Goal: Navigation & Orientation: Find specific page/section

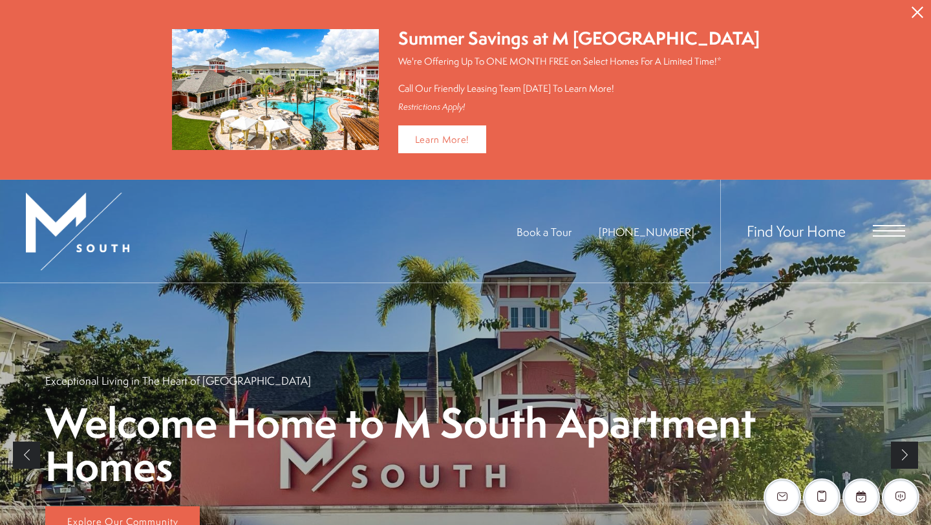
click at [469, 12] on icon "Close Alert" at bounding box center [918, 12] width 12 height 12
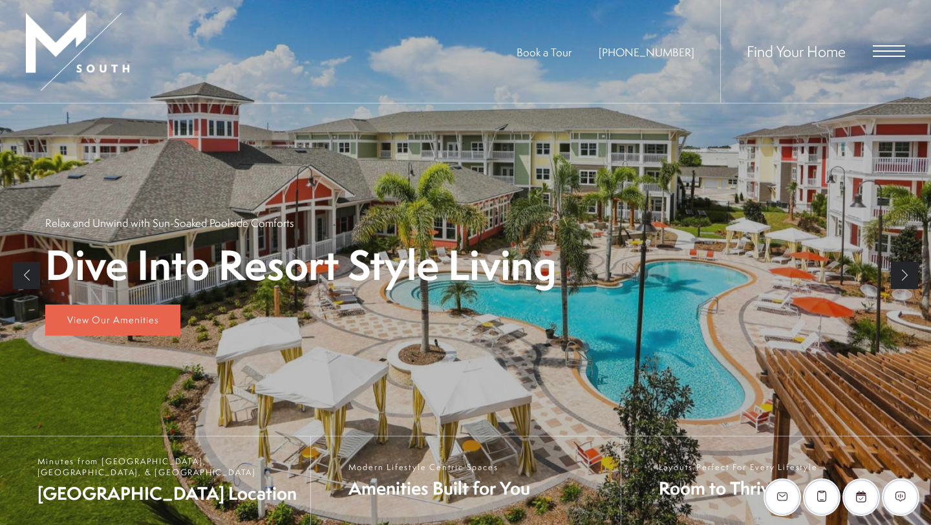
click at [469, 56] on span "Open Menu" at bounding box center [889, 56] width 32 height 1
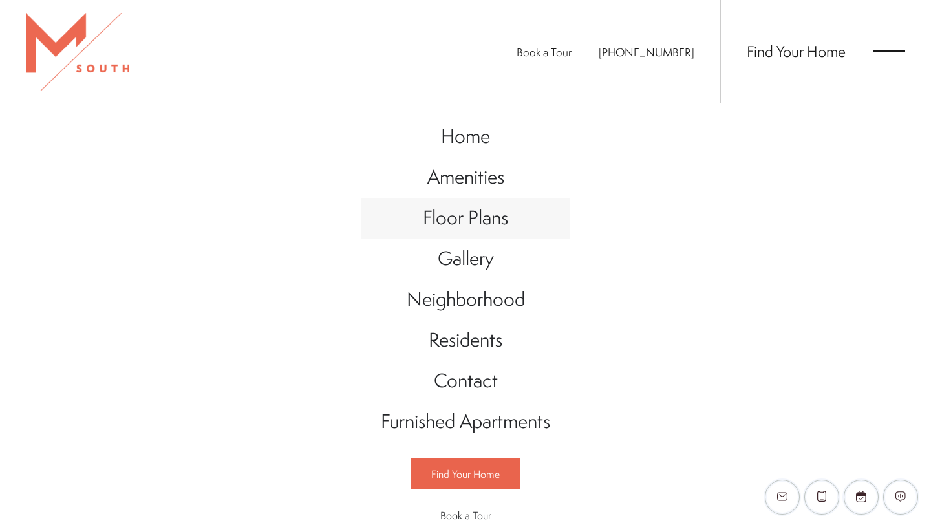
click at [458, 221] on span "Floor Plans" at bounding box center [465, 217] width 85 height 27
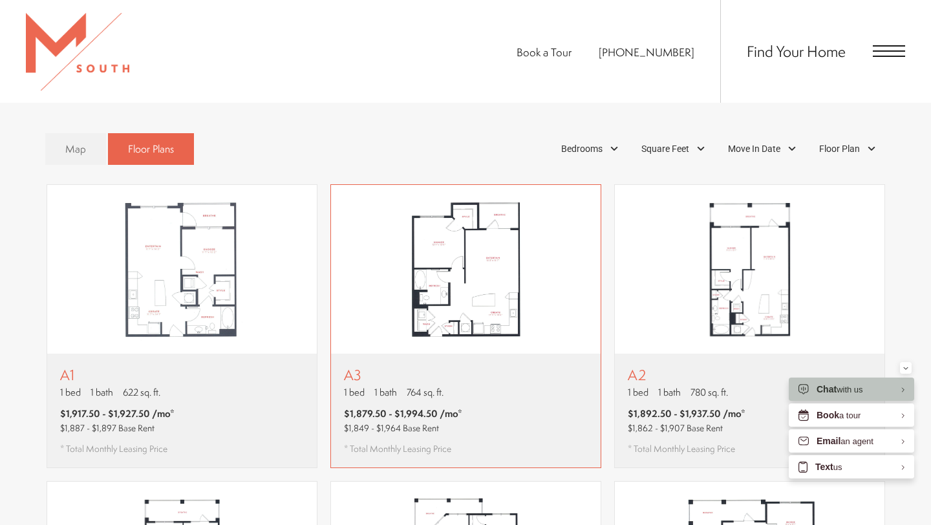
scroll to position [789, 0]
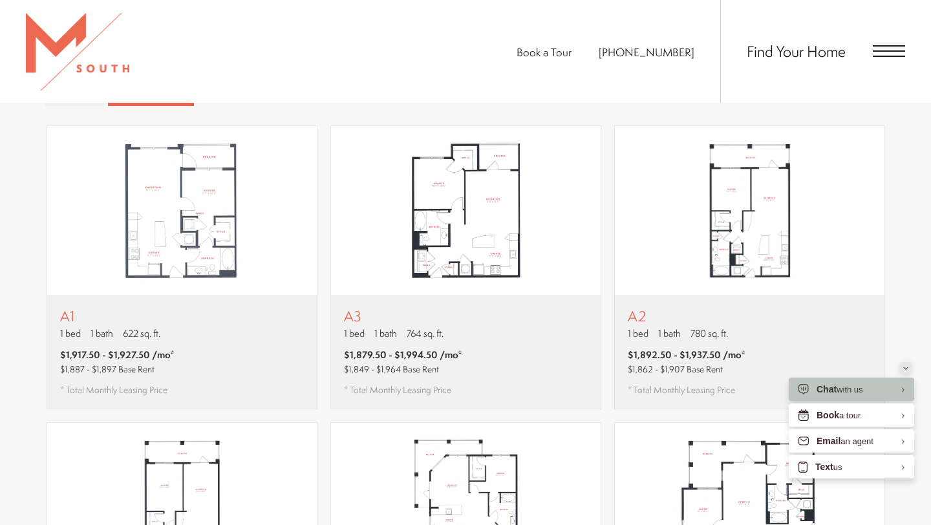
click at [909, 367] on button "Minimize" at bounding box center [906, 368] width 12 height 12
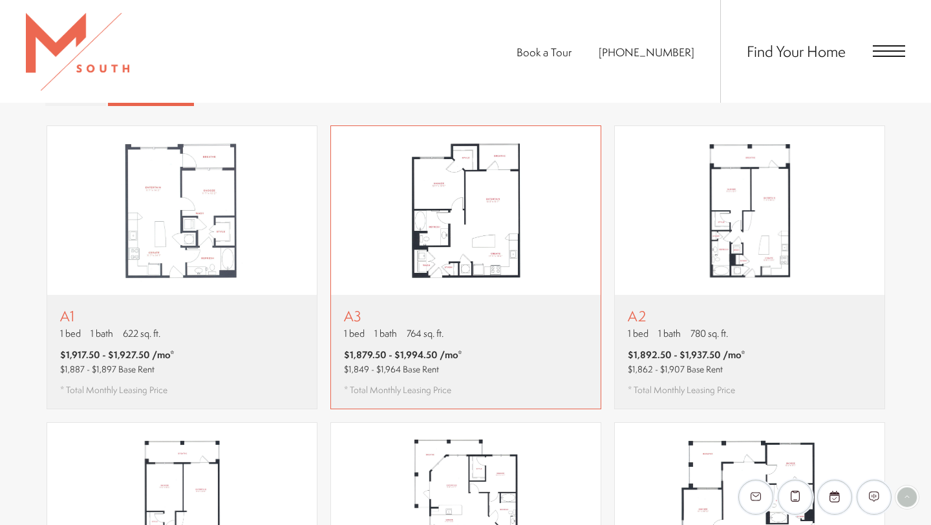
click at [473, 199] on img "View floor plan A3" at bounding box center [466, 210] width 270 height 169
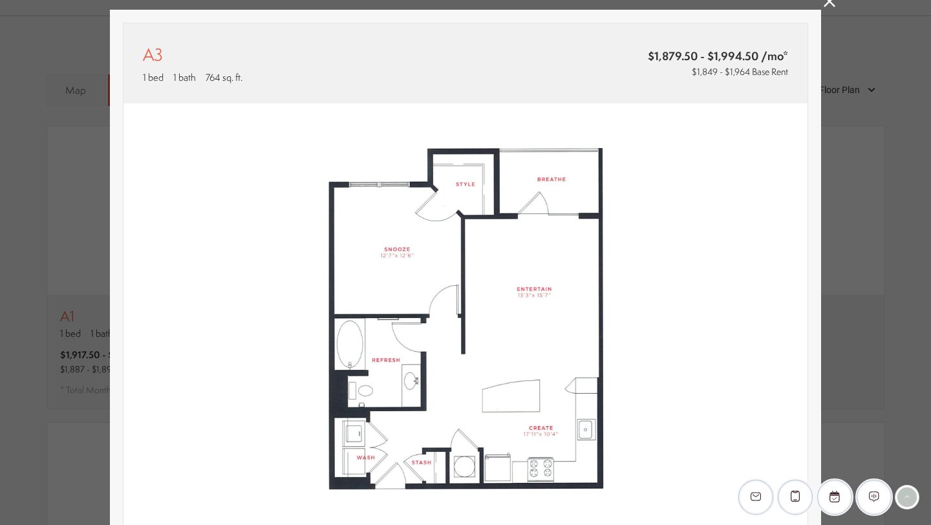
scroll to position [0, 0]
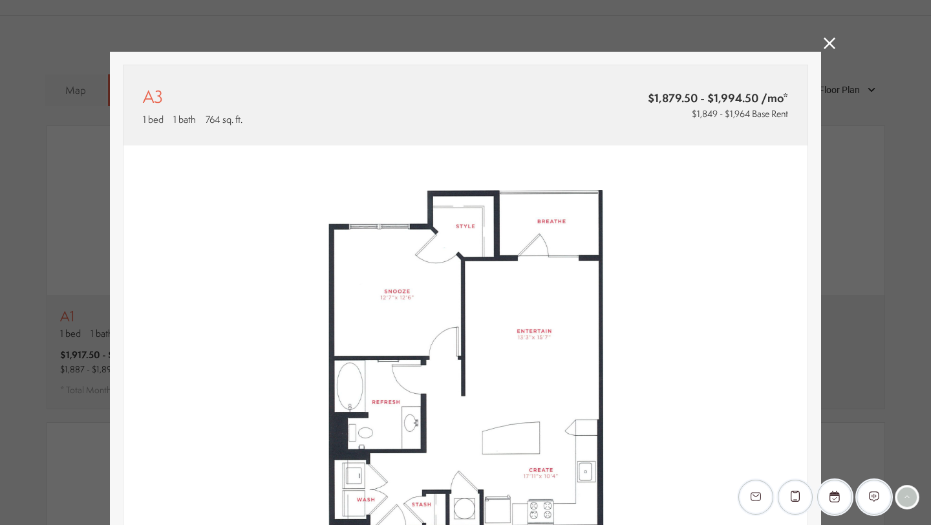
click at [832, 43] on icon at bounding box center [830, 44] width 12 height 12
